Goal: Task Accomplishment & Management: Use online tool/utility

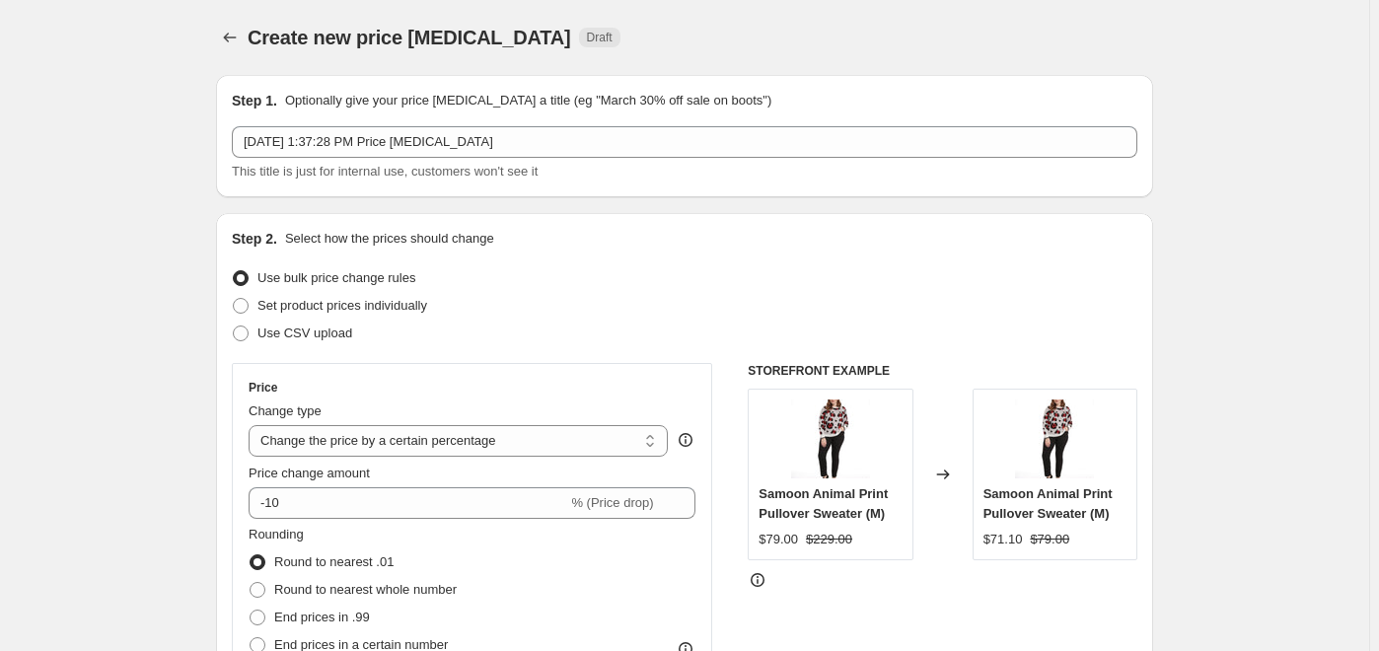
select select "percentage"
click at [248, 309] on span at bounding box center [241, 306] width 16 height 16
click at [234, 299] on input "Set product prices individually" at bounding box center [233, 298] width 1 height 1
radio input "true"
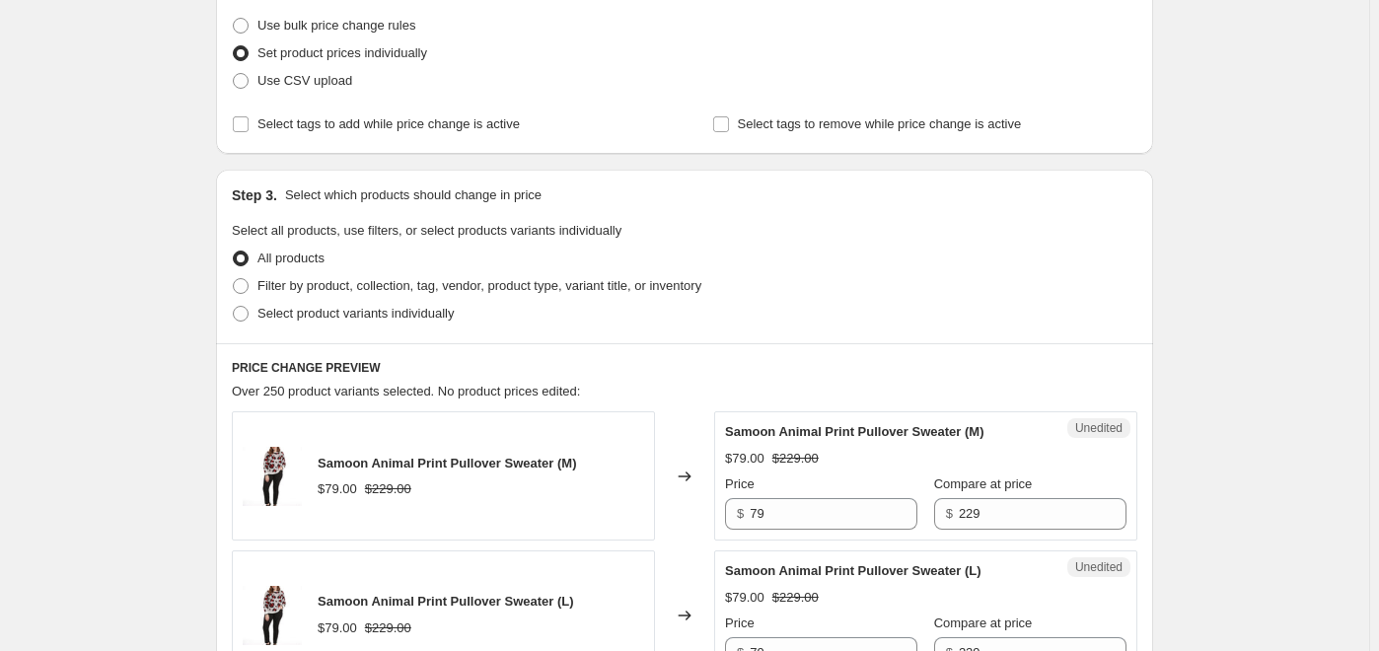
scroll to position [268, 0]
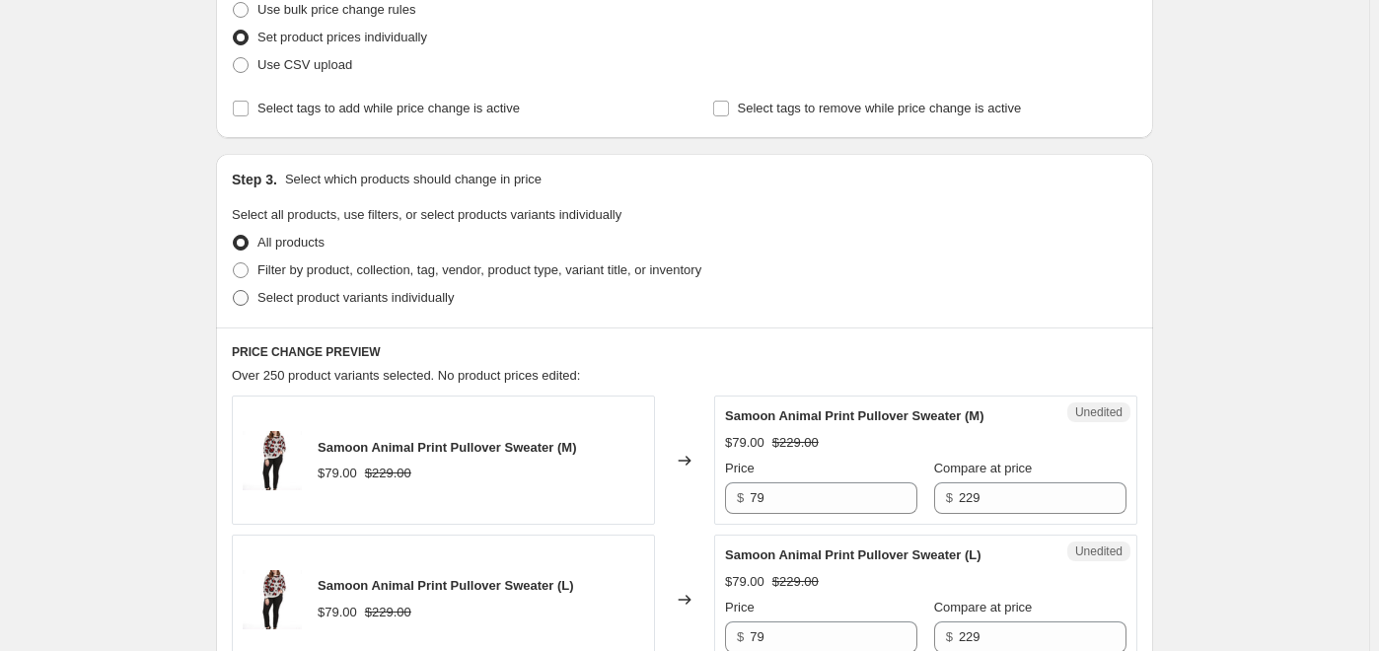
click at [248, 295] on span at bounding box center [241, 298] width 16 height 16
click at [234, 291] on input "Select product variants individually" at bounding box center [233, 290] width 1 height 1
radio input "true"
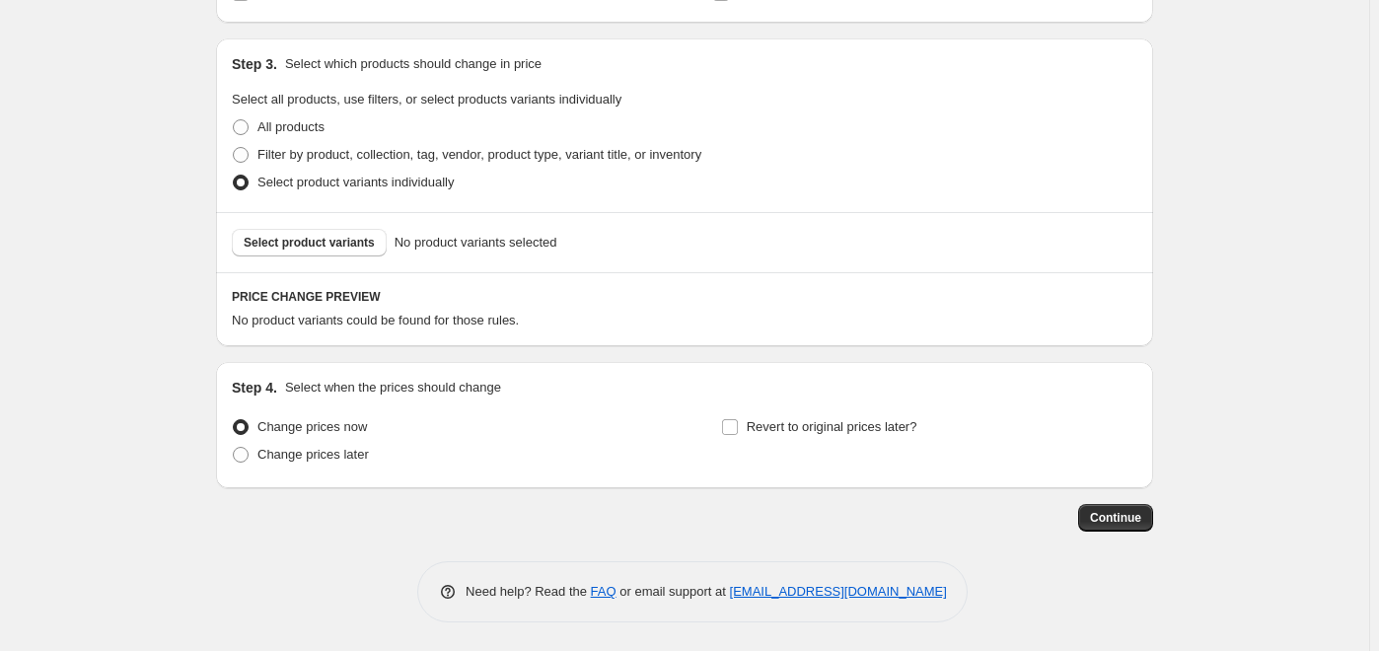
scroll to position [385, 0]
click at [265, 238] on span "Select product variants" at bounding box center [309, 242] width 131 height 16
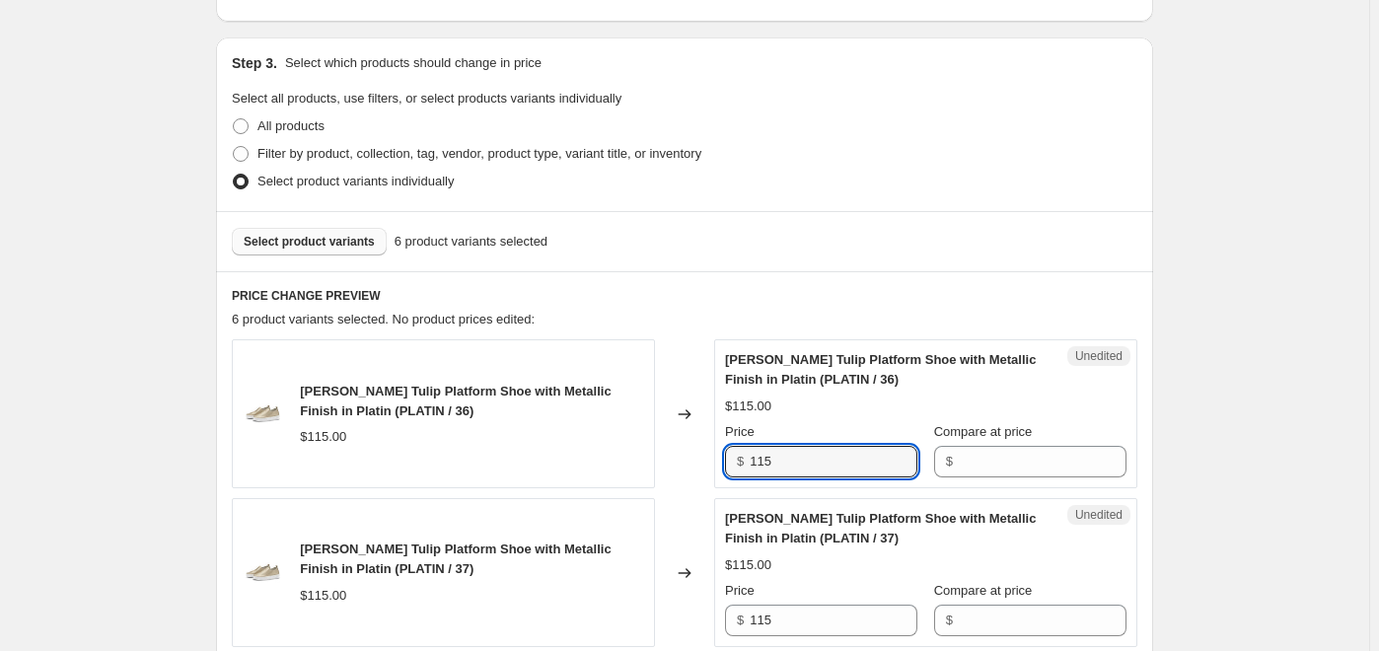
drag, startPoint x: 798, startPoint y: 456, endPoint x: 669, endPoint y: 472, distance: 130.2
click at [669, 472] on div "[PERSON_NAME] Tulip Platform Shoe with Metallic Finish in Platin (PLATIN / 36) …" at bounding box center [685, 413] width 906 height 149
type input "69"
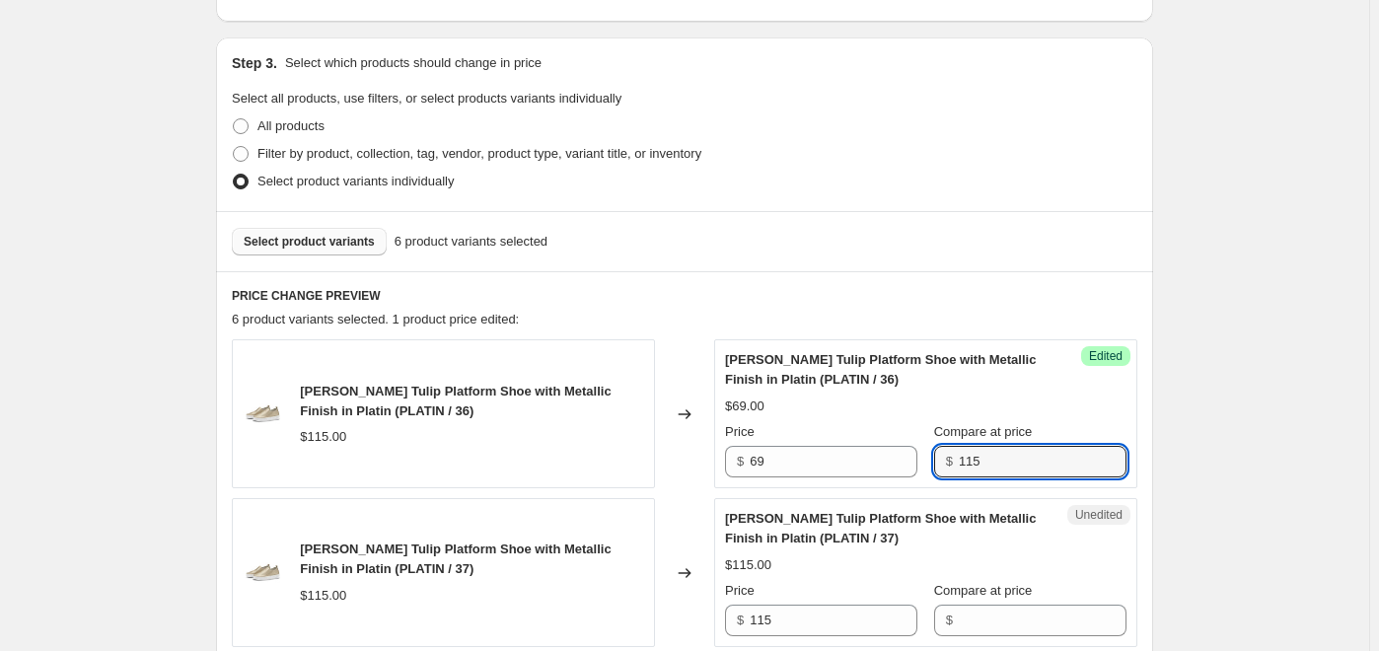
type input "115"
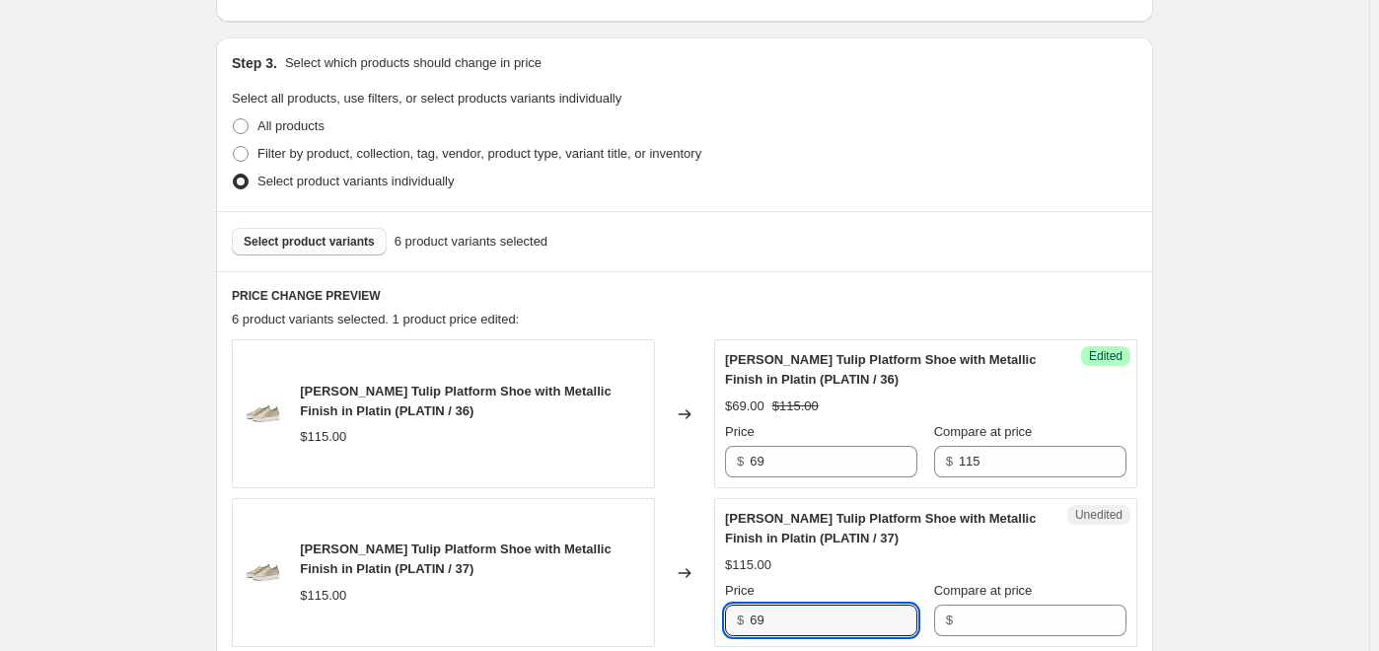
type input "69"
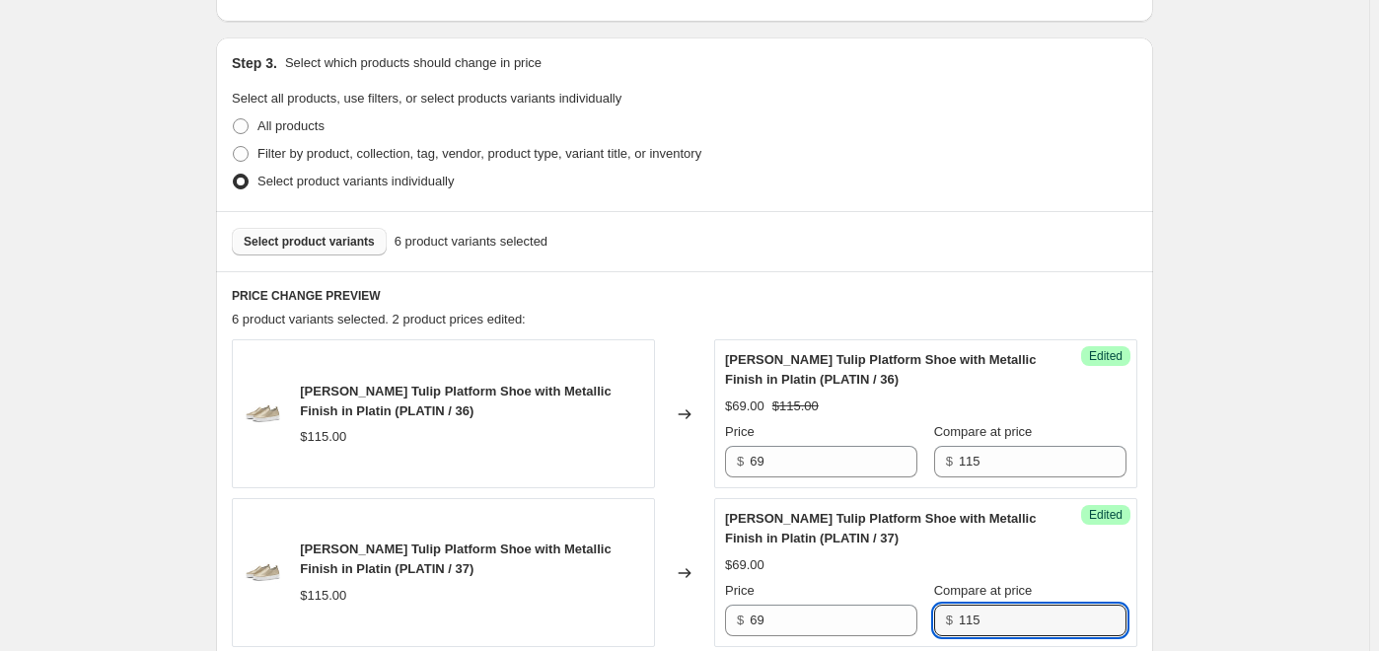
type input "115"
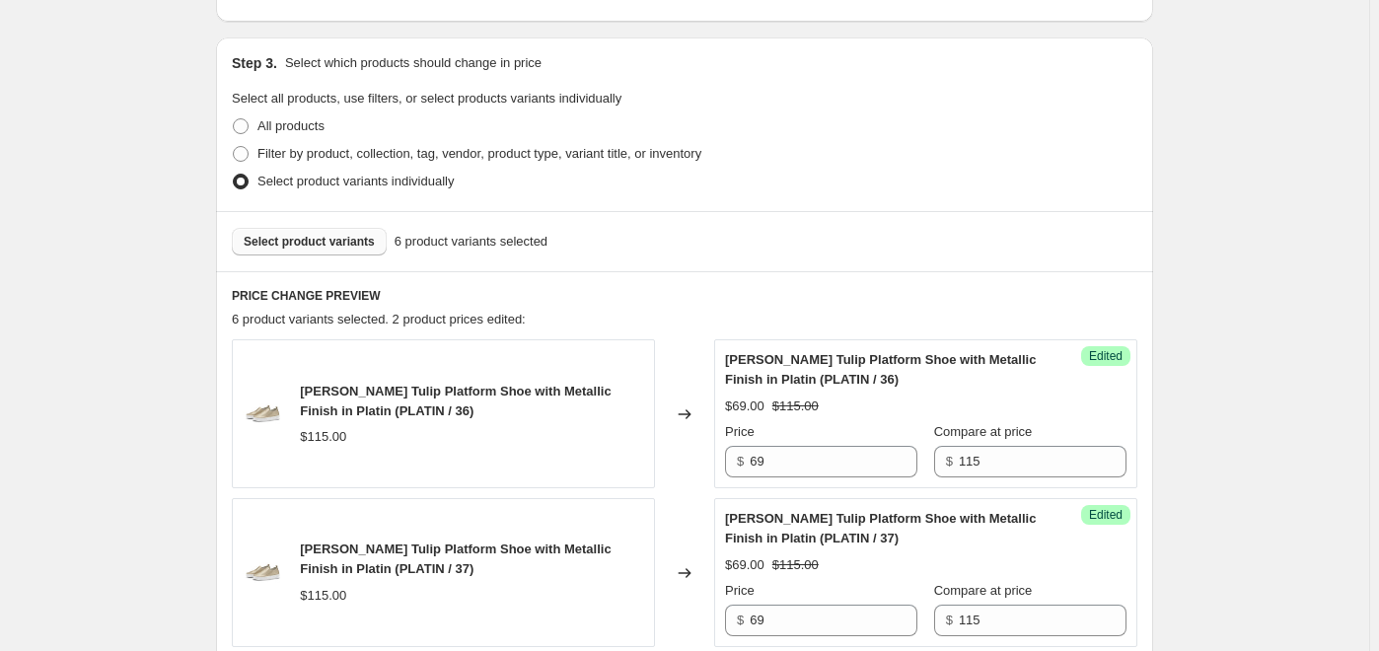
scroll to position [838, 0]
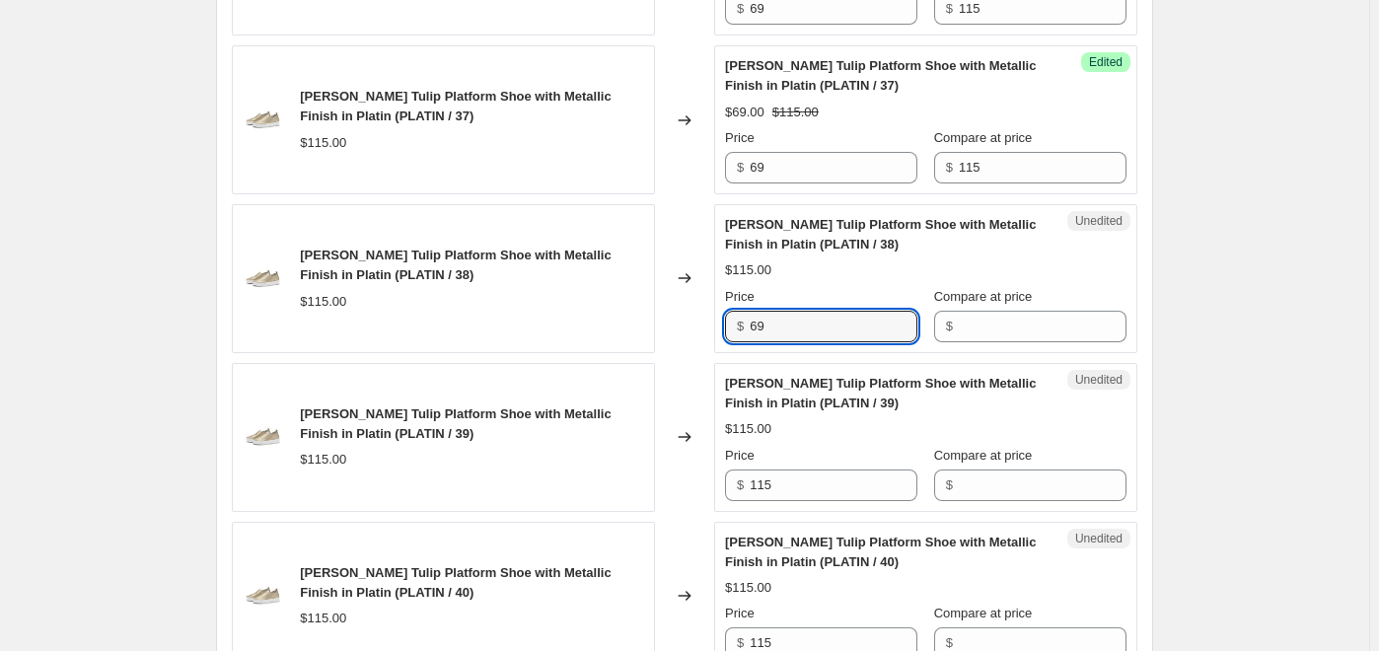
type input "69"
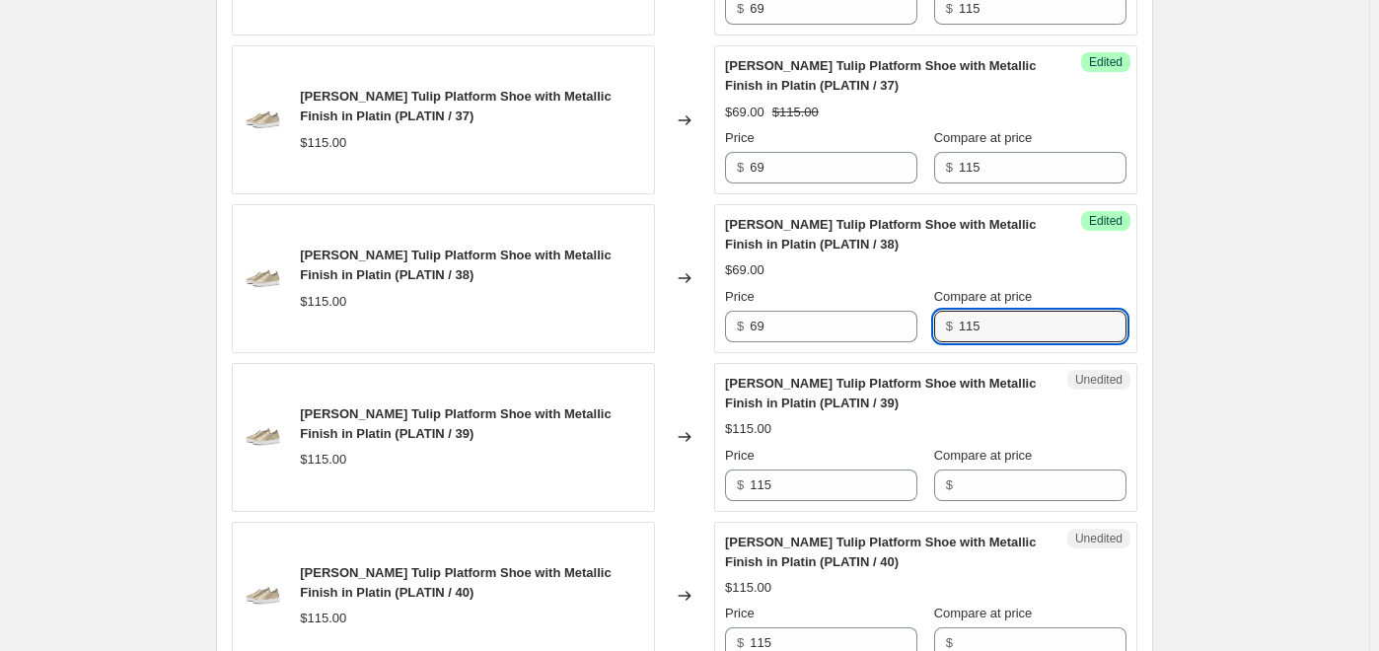
type input "115"
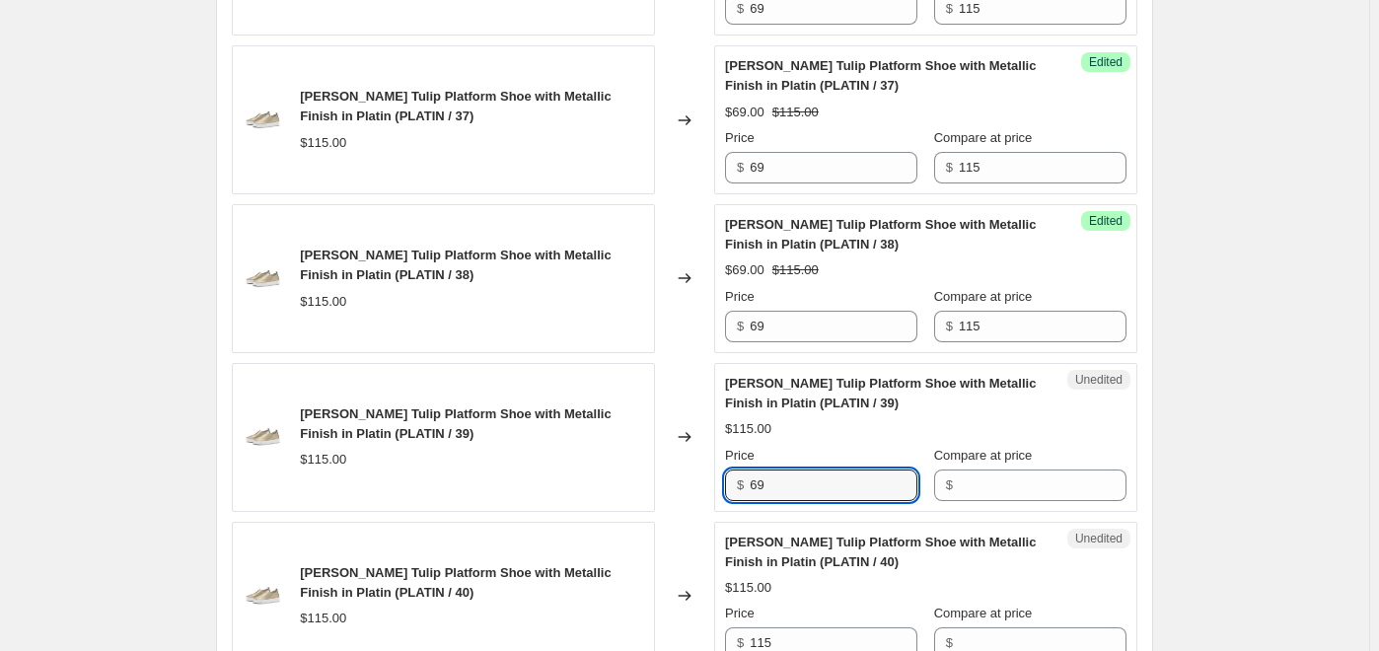
type input "69"
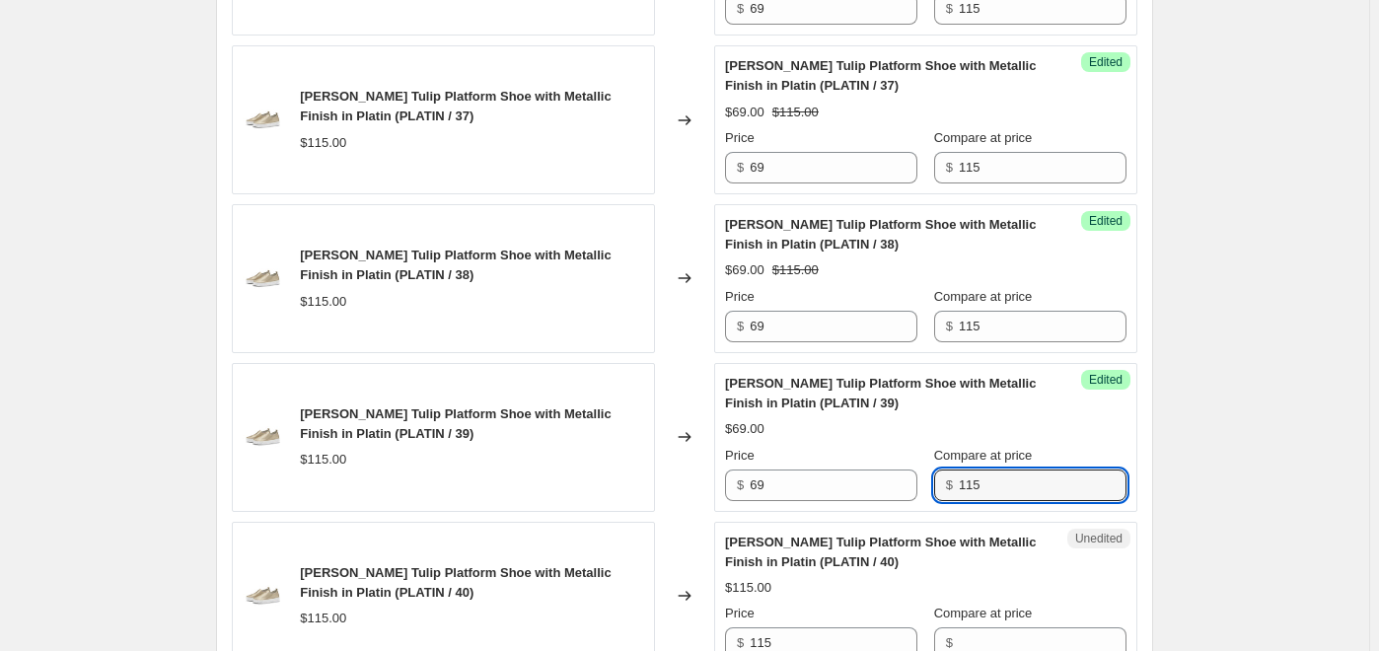
type input "115"
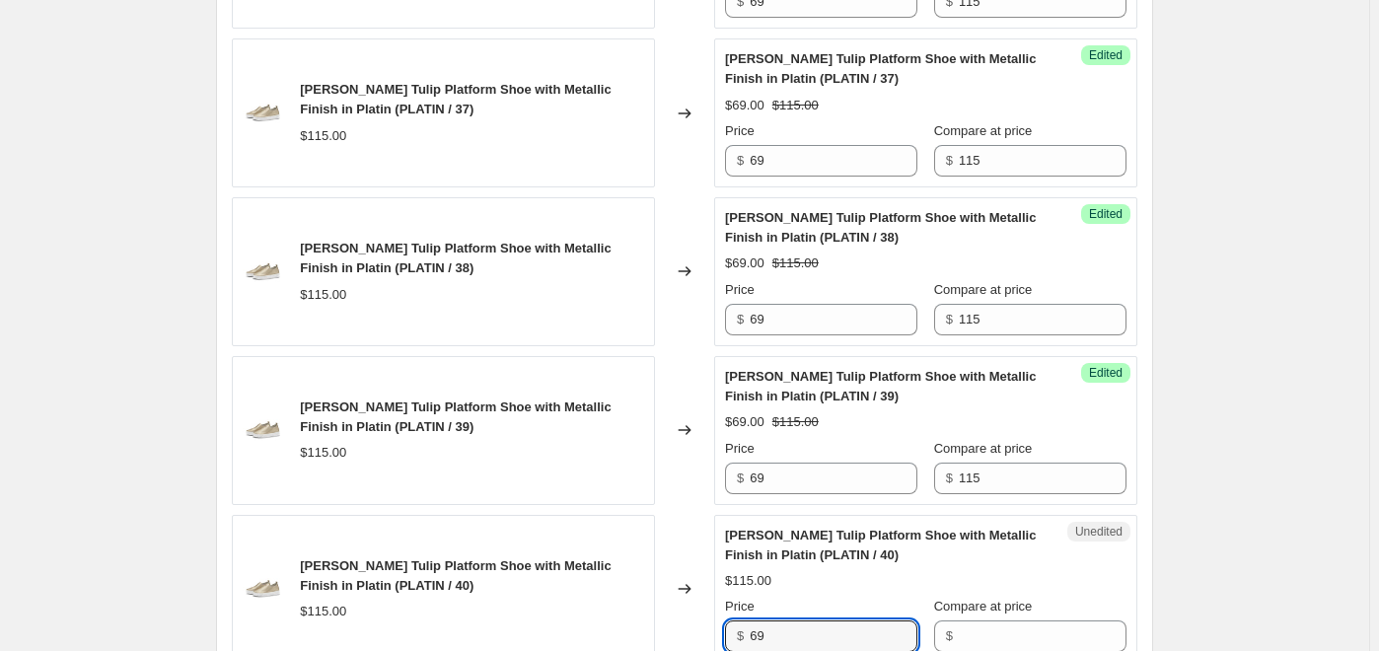
type input "69"
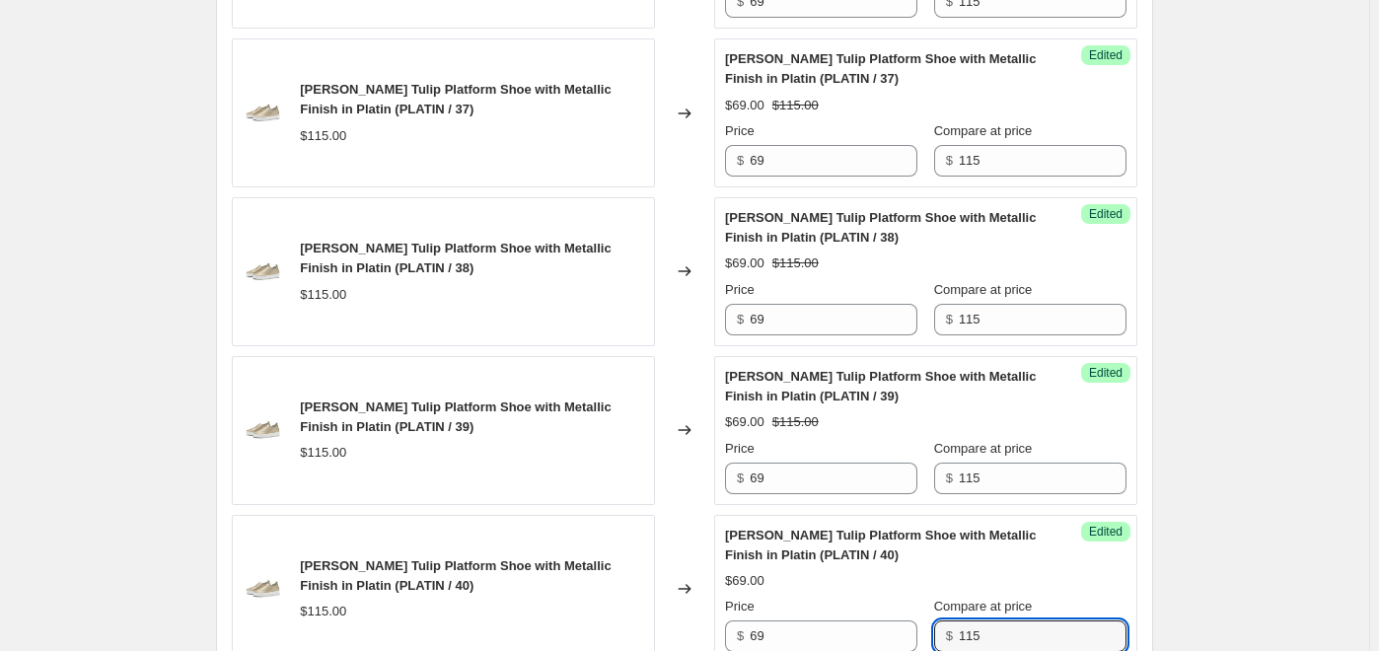
type input "115"
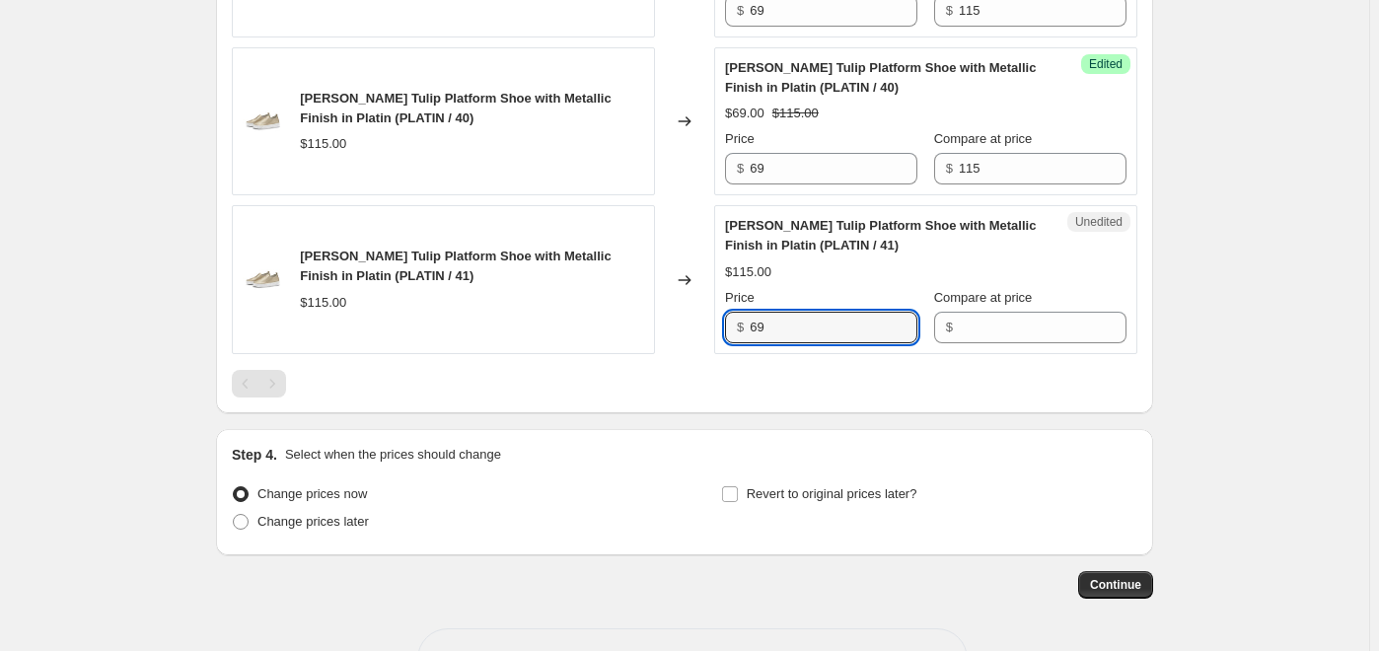
type input "69"
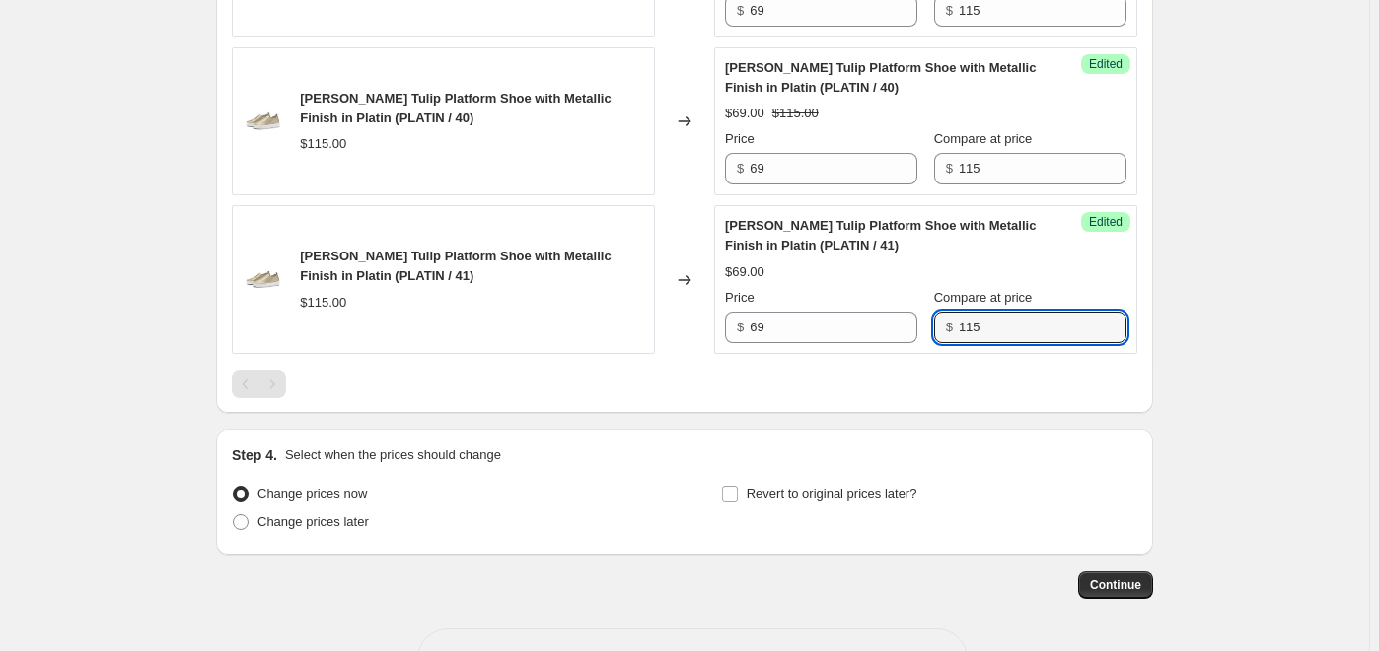
type input "115"
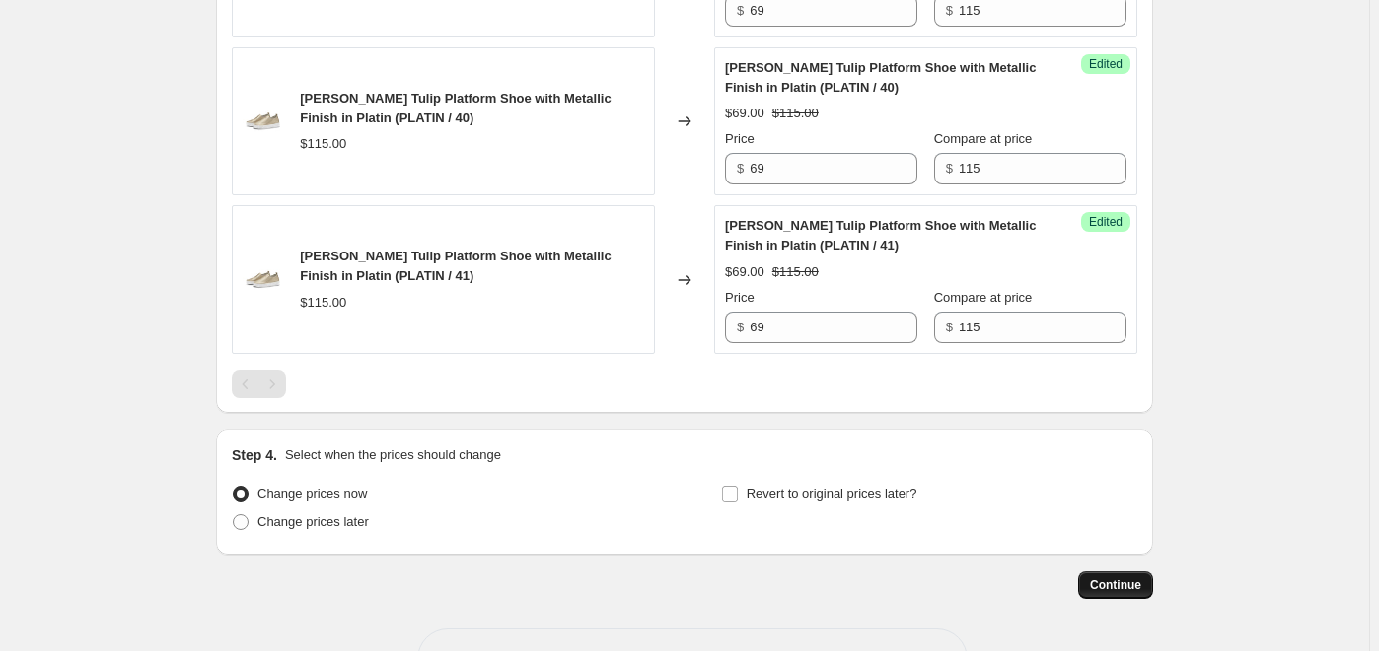
click at [1127, 589] on span "Continue" at bounding box center [1115, 585] width 51 height 16
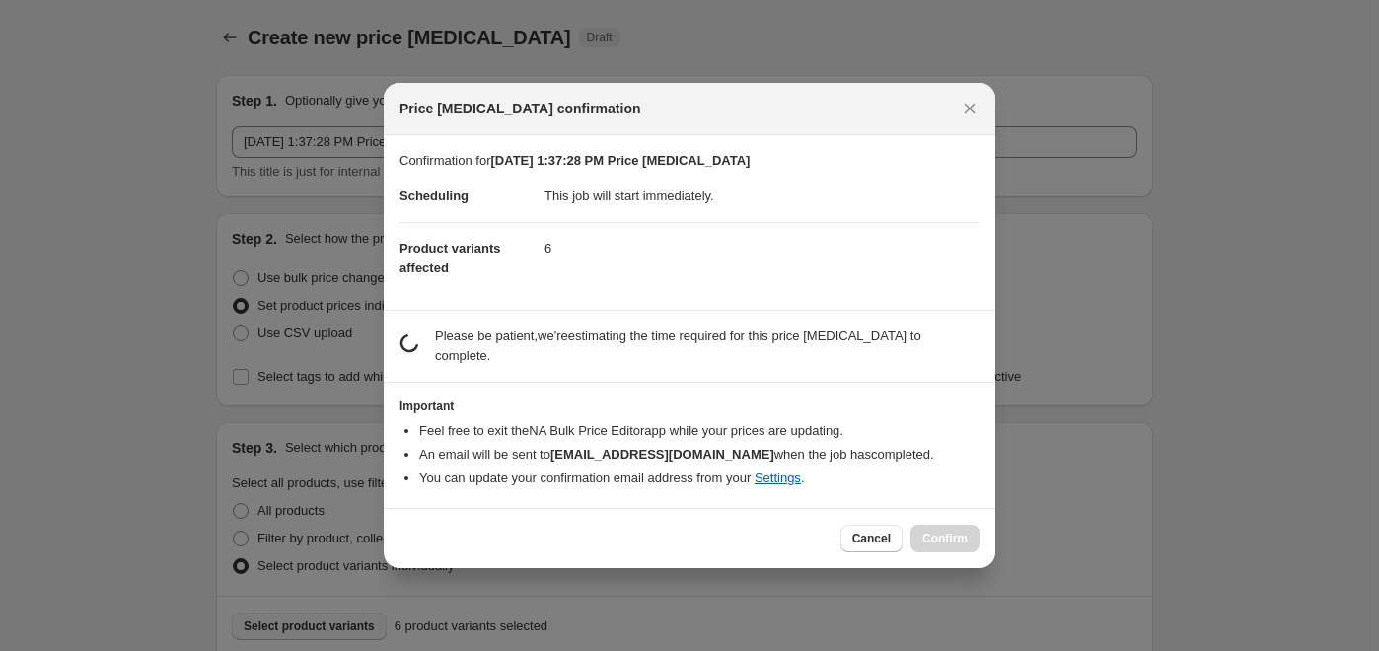
scroll to position [0, 0]
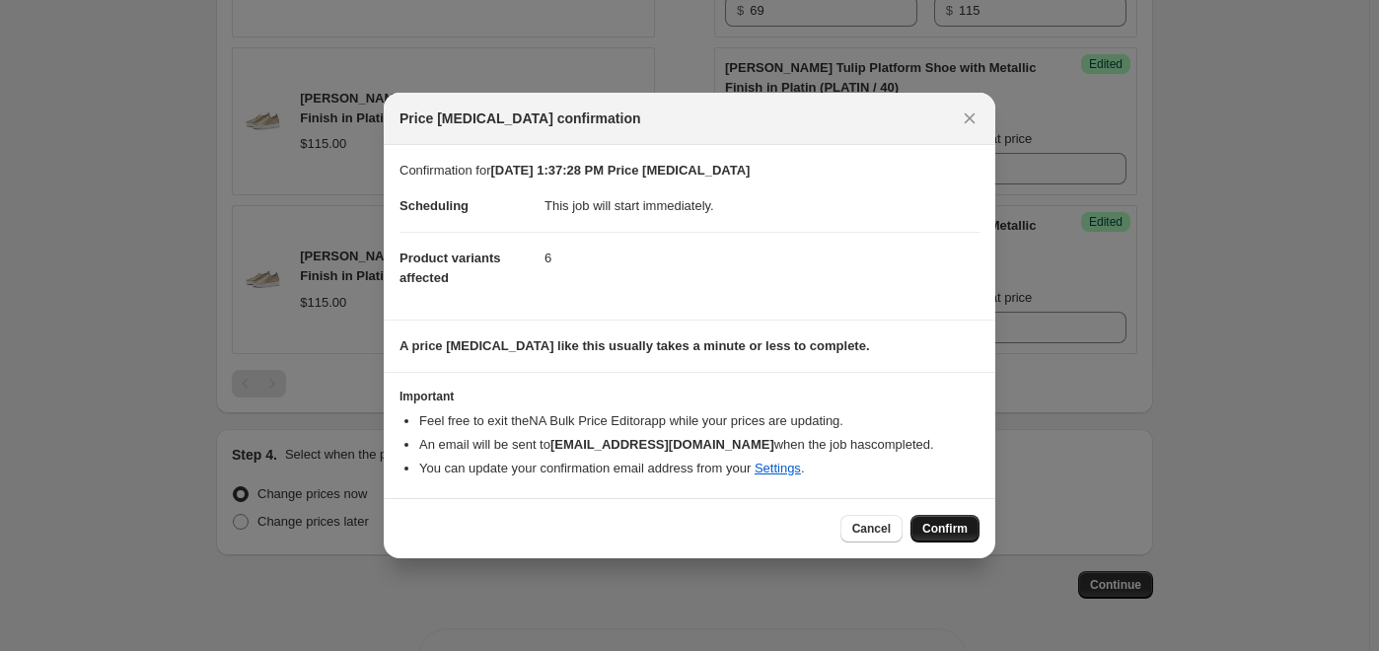
click at [928, 527] on span "Confirm" at bounding box center [944, 529] width 45 height 16
